Goal: Information Seeking & Learning: Learn about a topic

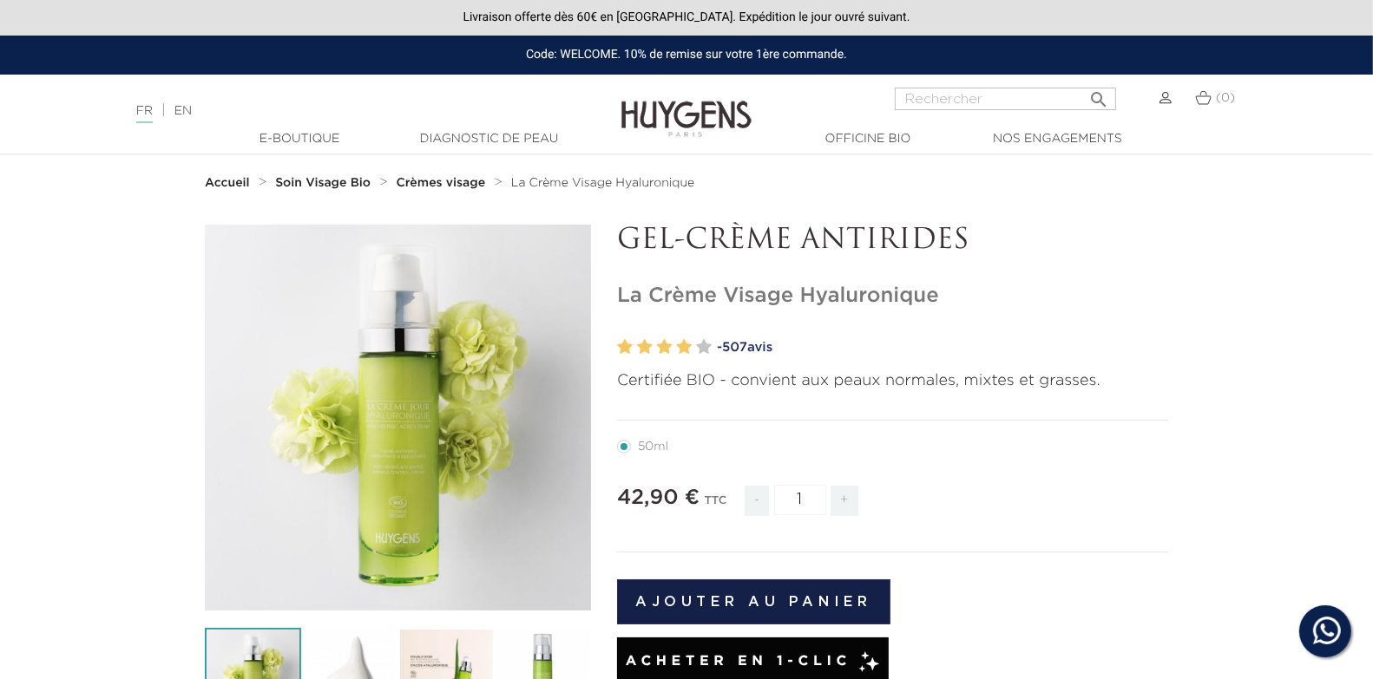
click at [429, 185] on strong "Crèmes visage" at bounding box center [441, 183] width 89 height 12
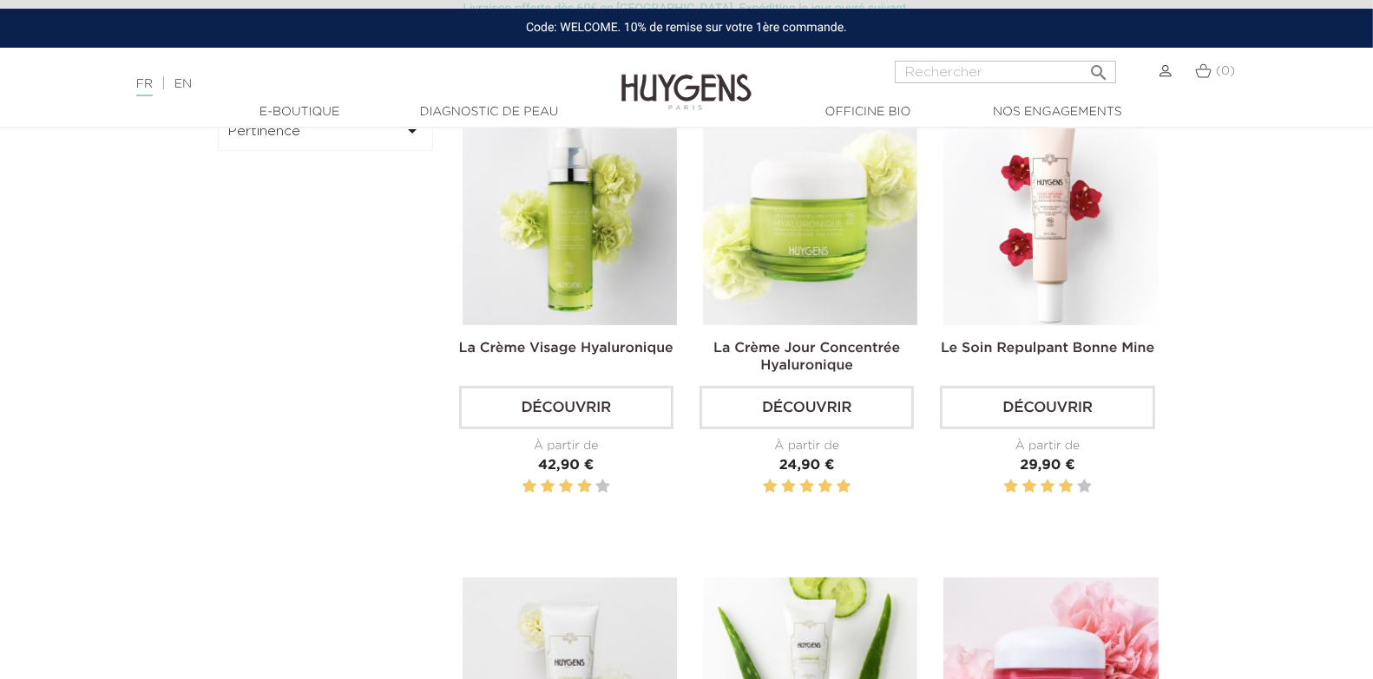
scroll to position [528, 0]
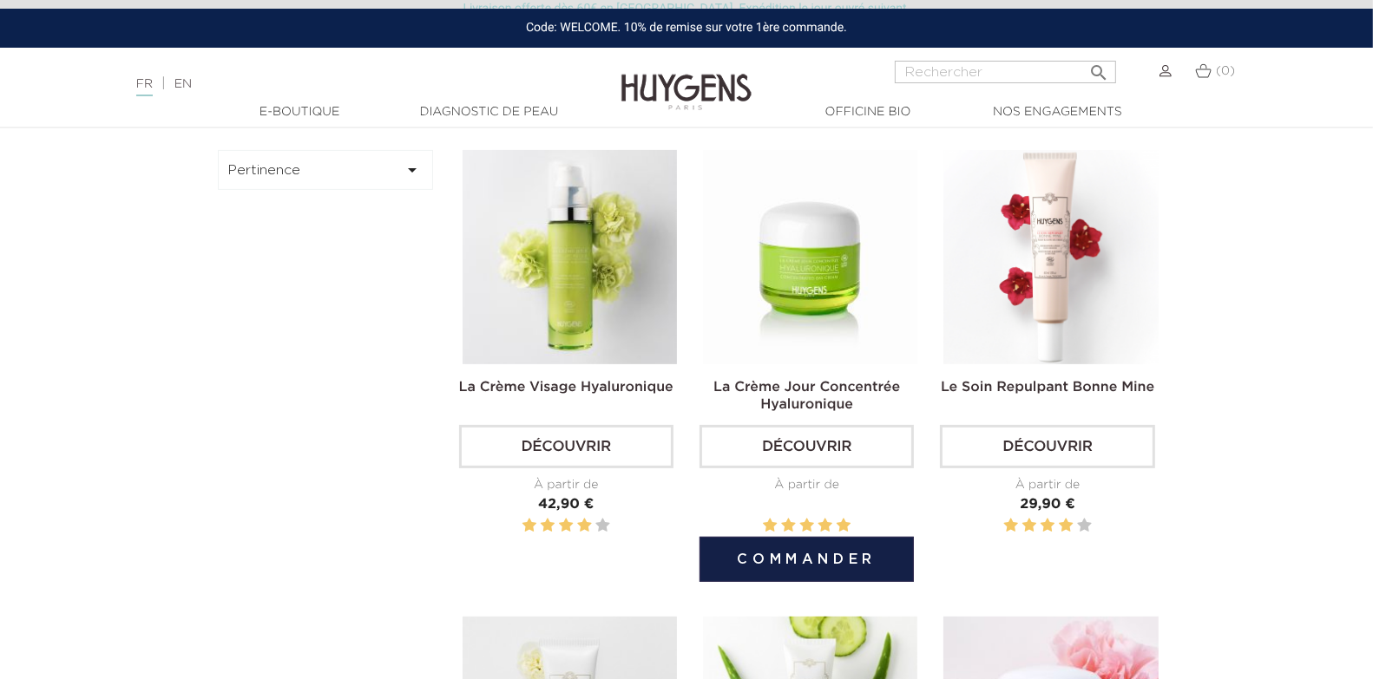
click at [770, 332] on img at bounding box center [810, 257] width 214 height 214
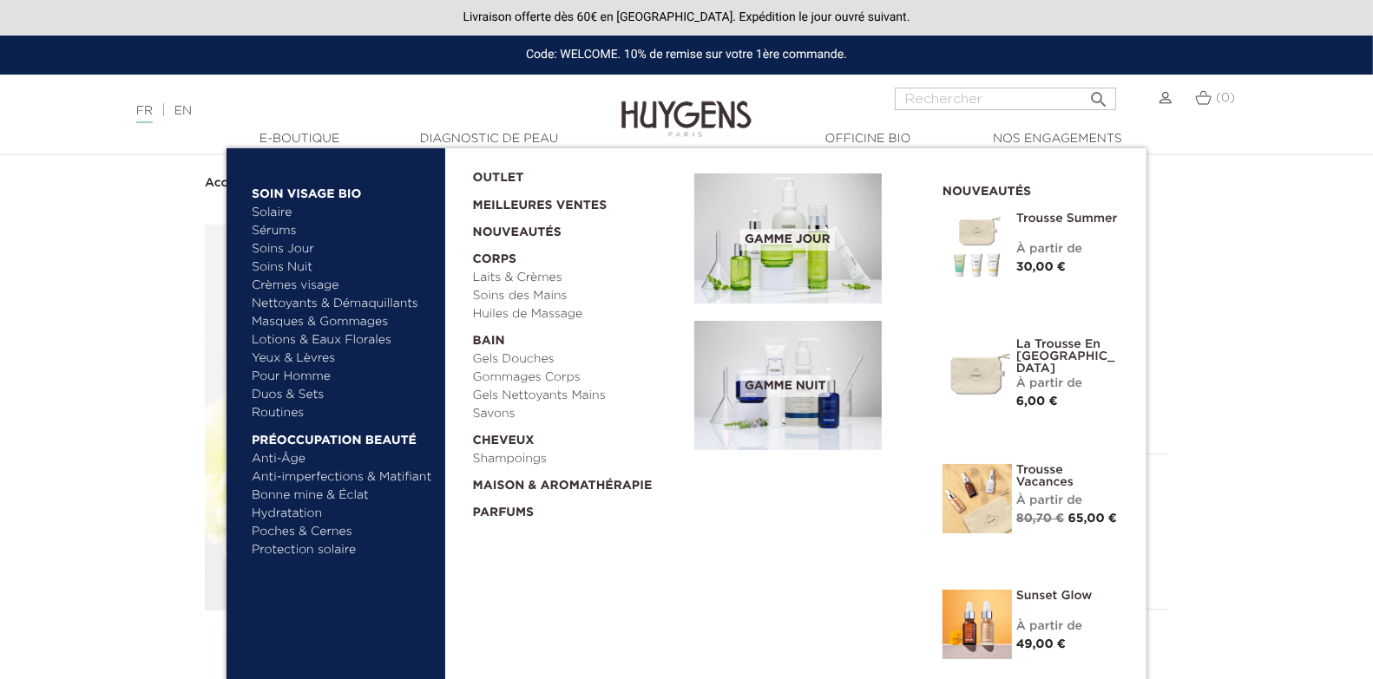
click at [776, 257] on img at bounding box center [787, 239] width 187 height 130
click at [776, 239] on span "Gamme jour" at bounding box center [787, 240] width 94 height 22
